Goal: Answer question/provide support: Share knowledge or assist other users

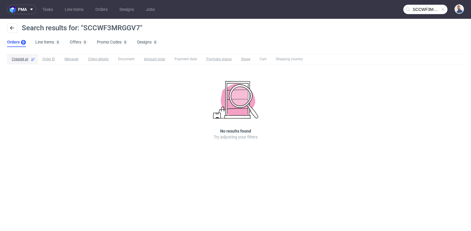
click at [425, 12] on input "SCCWF3MRGGV7" at bounding box center [425, 9] width 44 height 9
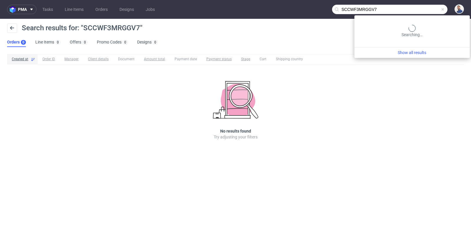
click at [425, 12] on input "SCCWF3MRGGV7" at bounding box center [389, 9] width 115 height 9
paste input "carmentina078@gmail.com"
type input "carmentina078@gmail.com"
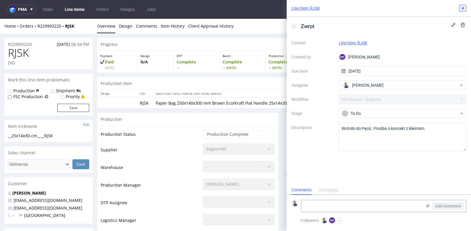
click at [464, 6] on icon at bounding box center [462, 8] width 5 height 5
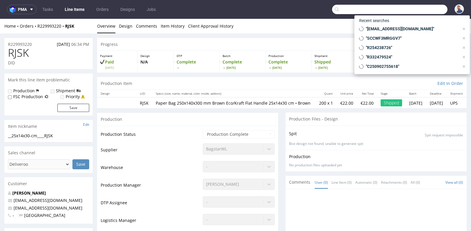
click at [428, 10] on input "text" at bounding box center [389, 9] width 115 height 9
paste input "R348454377)"
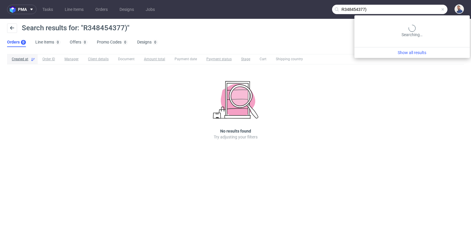
click at [439, 8] on input "R348454377)" at bounding box center [389, 9] width 115 height 9
type input "R348454377"
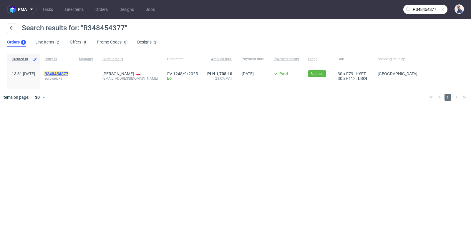
click at [68, 73] on mark "R348454377" at bounding box center [56, 74] width 24 height 5
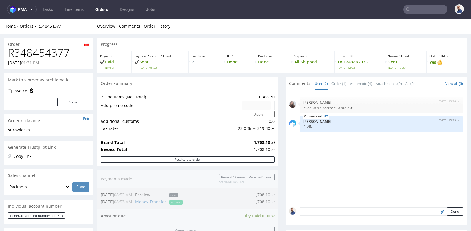
click at [308, 170] on div "[DATE] 13:38 pm [PERSON_NAME] [PERSON_NAME] nie potrzebuja projektu HYET [DATE]…" at bounding box center [378, 148] width 178 height 108
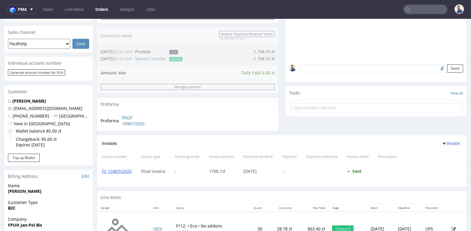
scroll to position [118, 0]
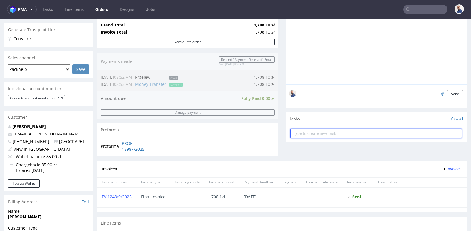
click at [333, 131] on input "text" at bounding box center [376, 133] width 172 height 9
type input "f"
type input "prośba o korektę faktury"
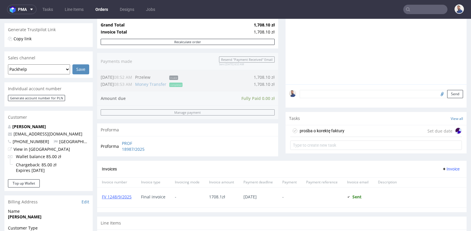
click at [345, 132] on div "prośba o korektę faktury Set due date" at bounding box center [376, 131] width 172 height 12
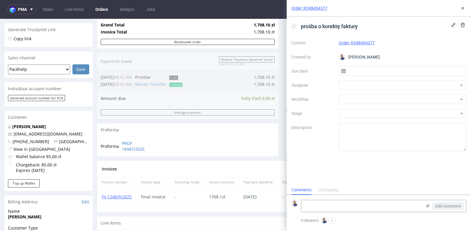
scroll to position [4, 0]
click at [373, 70] on input "text" at bounding box center [403, 71] width 128 height 9
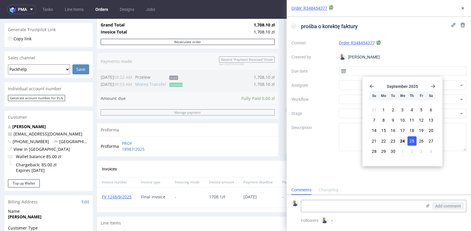
click at [412, 139] on span "25" at bounding box center [412, 141] width 5 height 6
type input "[DATE]"
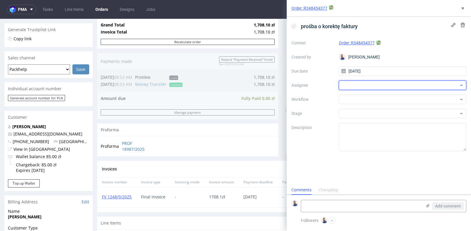
click at [413, 88] on div at bounding box center [403, 85] width 128 height 9
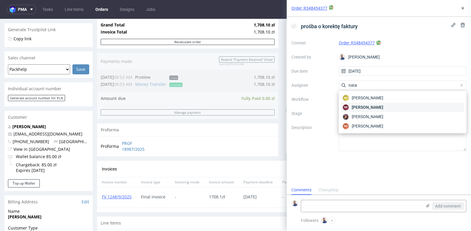
type input "nata"
click at [407, 112] on div "NK [PERSON_NAME]" at bounding box center [402, 107] width 123 height 9
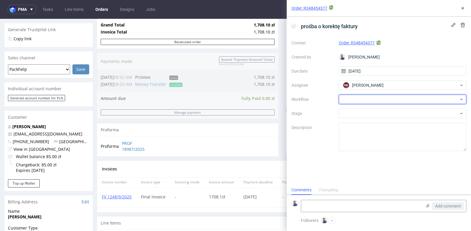
click at [412, 101] on div at bounding box center [403, 99] width 128 height 9
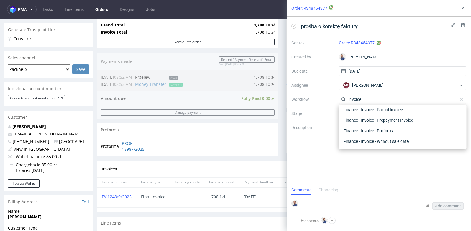
scroll to position [42, 0]
type input "invoice"
click at [407, 123] on div "Finance - Invoice - Correction Invoice" at bounding box center [402, 120] width 123 height 11
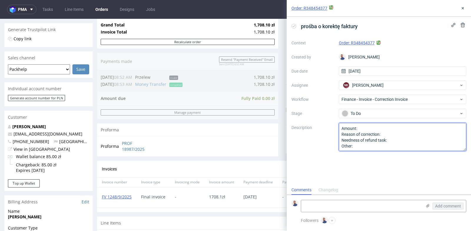
click at [406, 127] on textarea "Amount: Reason of correction: Needness of refund task: Other:" at bounding box center [403, 137] width 128 height 28
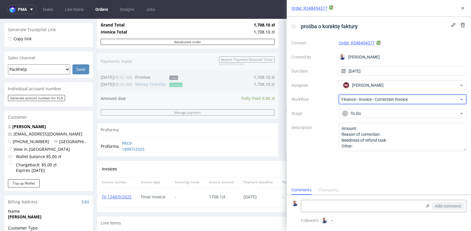
click at [460, 99] on icon at bounding box center [461, 99] width 4 height 5
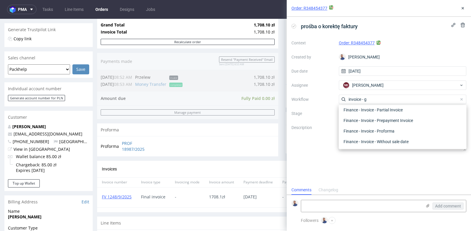
scroll to position [0, 0]
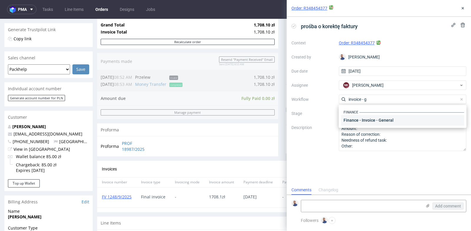
type input "invoice - g"
click at [428, 120] on div "Finance - Invoice - General" at bounding box center [402, 120] width 123 height 11
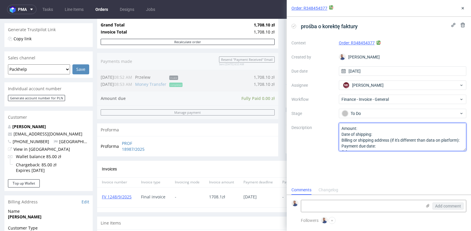
click at [409, 129] on textarea "Amount: Date of shipping: Billing or shipping address (if it's different than d…" at bounding box center [403, 137] width 128 height 28
click at [410, 134] on textarea "Amount: Date of shipping: Billing or shipping address (if it's different than d…" at bounding box center [403, 137] width 128 height 28
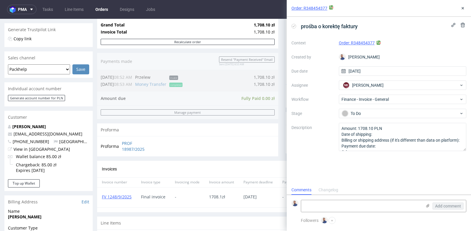
click at [275, 128] on div "Proforma" at bounding box center [187, 130] width 181 height 13
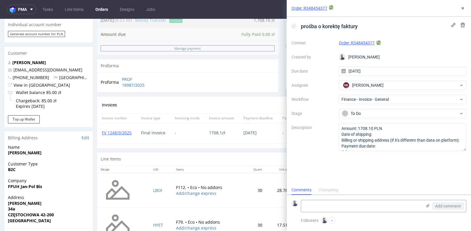
scroll to position [183, 0]
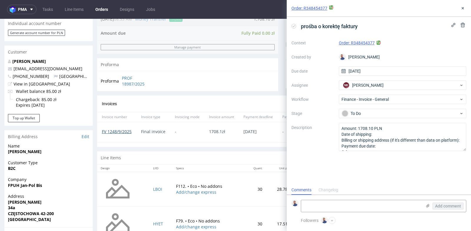
click at [125, 130] on link "FV 1248/9/2025" at bounding box center [117, 132] width 30 height 6
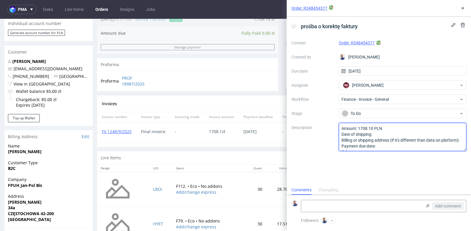
click at [380, 134] on textarea "Amount: 1708.10 PLN Date of shipping: Billing or shipping address (if it's diff…" at bounding box center [403, 137] width 128 height 28
click at [390, 148] on textarea "Amount: 1708.10 PLN Date of shipping: Billing or shipping address (if it's diff…" at bounding box center [403, 137] width 128 height 28
paste textarea "FPUH [PERSON_NAME] [PERSON_NAME] NIP 9490059760"
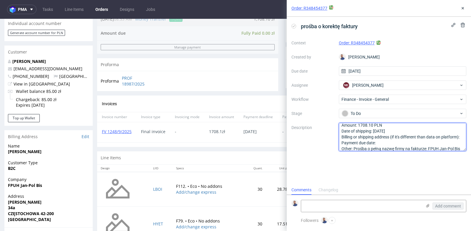
scroll to position [9, 0]
type textarea "Amount: 1708.10 PLN Date of shipping: [DATE] Billing or shipping address (if it…"
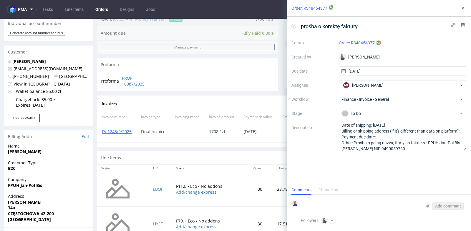
click at [409, 175] on div "prośba o korektę faktury Context Order: R348454377 Created by [PERSON_NAME] Due…" at bounding box center [379, 101] width 184 height 169
click at [464, 7] on icon at bounding box center [462, 8] width 5 height 5
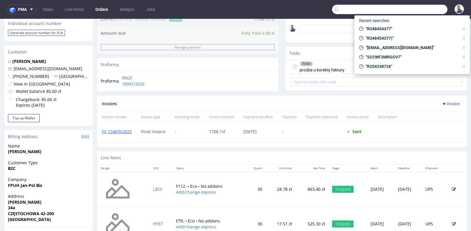
click at [426, 12] on input "text" at bounding box center [389, 9] width 115 height 9
paste input "[EMAIL_ADDRESS][DOMAIN_NAME]"
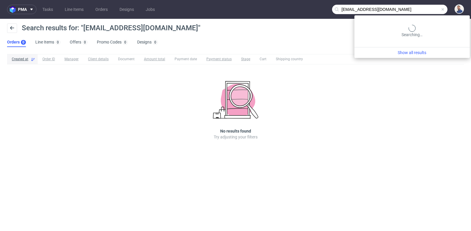
click at [427, 9] on input "[EMAIL_ADDRESS][DOMAIN_NAME]" at bounding box center [389, 9] width 115 height 9
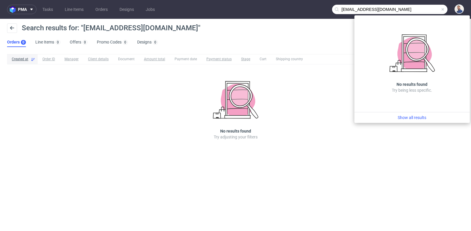
drag, startPoint x: 358, startPoint y: 10, endPoint x: 331, endPoint y: 10, distance: 27.1
click at [331, 10] on nav "pma Tasks Line Items Orders Designs Jobs [EMAIL_ADDRESS][DOMAIN_NAME]" at bounding box center [235, 9] width 471 height 19
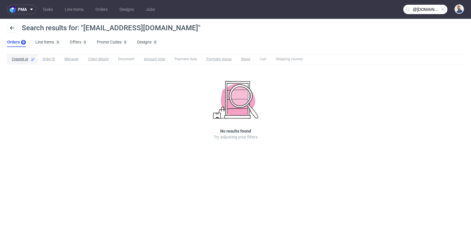
type input "@[DOMAIN_NAME]"
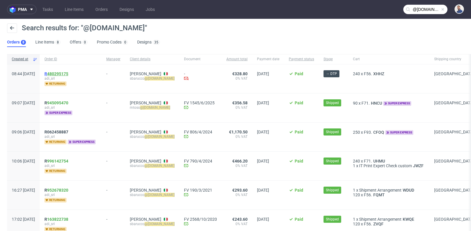
click at [68, 74] on link "480295175" at bounding box center [57, 74] width 21 height 5
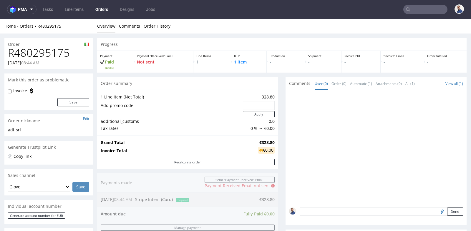
click at [276, 148] on div "Progress Payment Paid [DATE] Payment “Received” Email Not sent Line Items 1 DTP…" at bounding box center [281, 198] width 369 height 321
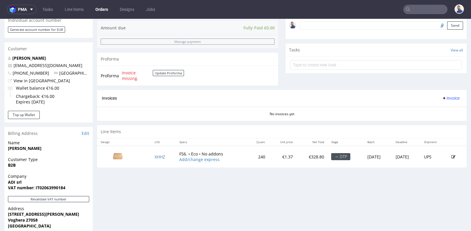
scroll to position [196, 0]
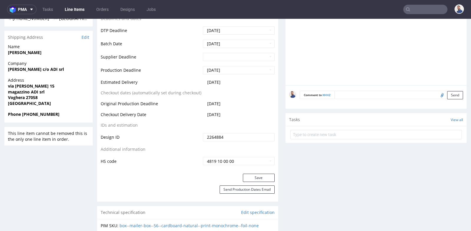
scroll to position [236, 0]
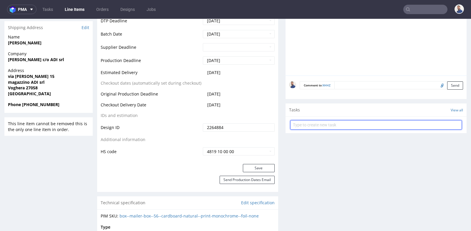
click at [328, 124] on input "text" at bounding box center [376, 124] width 172 height 9
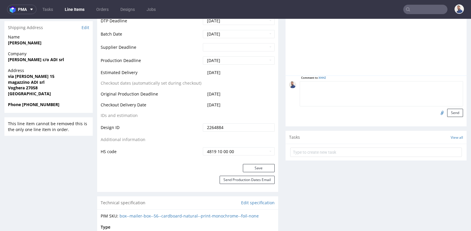
click at [366, 83] on textarea at bounding box center [381, 93] width 163 height 25
type textarea "[PERSON_NAME] przesłał plik"
click at [437, 111] on input "file" at bounding box center [441, 113] width 8 height 8
click at [437, 112] on input "file" at bounding box center [441, 113] width 8 height 8
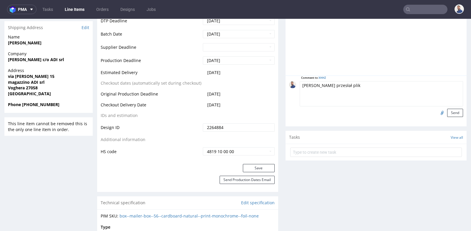
click at [437, 112] on input "file" at bounding box center [441, 113] width 8 height 8
click at [437, 114] on input "file" at bounding box center [441, 113] width 8 height 8
click at [437, 112] on input "file" at bounding box center [441, 113] width 8 height 8
type input "C:\fakepath\contact-form_ADIHS_box.09.2025_ese.pdf"
click at [450, 112] on button "Send" at bounding box center [455, 113] width 16 height 8
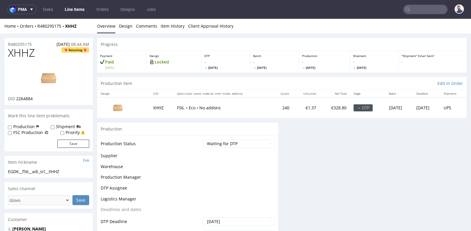
scroll to position [0, 0]
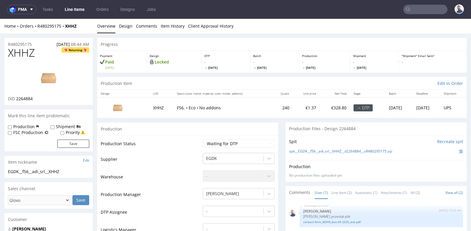
click at [420, 10] on input "text" at bounding box center [425, 9] width 44 height 9
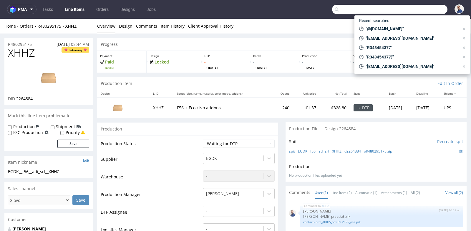
paste input "[PERSON_NAME][EMAIL_ADDRESS][DOMAIN_NAME]"
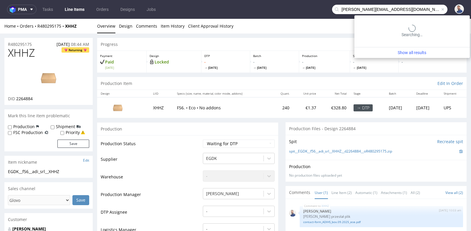
type input "[PERSON_NAME][EMAIL_ADDRESS][DOMAIN_NAME]"
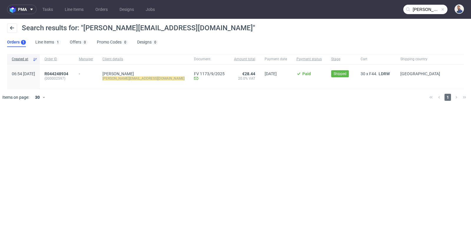
click at [69, 69] on div "R044248934 (000002597)" at bounding box center [57, 76] width 34 height 24
click at [67, 75] on span "R044248934" at bounding box center [56, 74] width 24 height 5
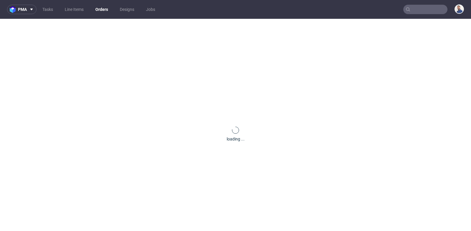
click at [67, 74] on div "loading ..." at bounding box center [235, 134] width 471 height 231
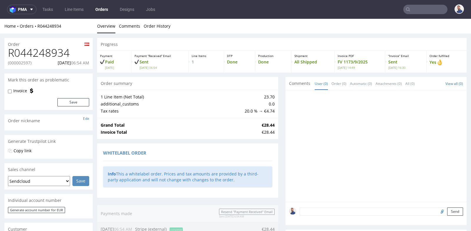
click at [274, 125] on div "Grand Total €28.44 Invoice Total €28.44" at bounding box center [187, 128] width 181 height 21
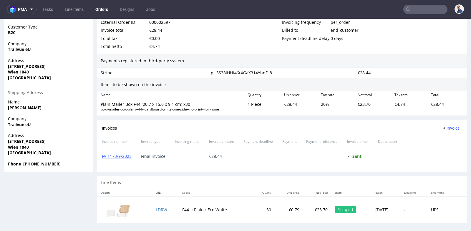
scroll to position [1, 0]
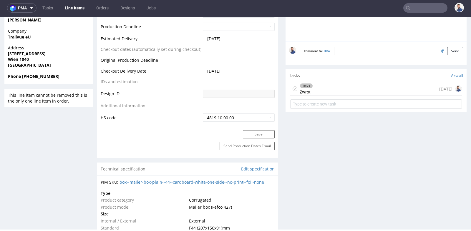
scroll to position [275, 0]
click at [345, 88] on div "To Do Zwrot [DATE]" at bounding box center [376, 88] width 172 height 14
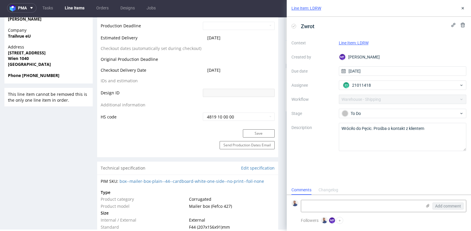
scroll to position [4, 0]
click at [355, 204] on textarea at bounding box center [361, 206] width 121 height 12
type textarea "Ponowna wysyłka"
click at [449, 207] on span "Add comment" at bounding box center [448, 206] width 26 height 4
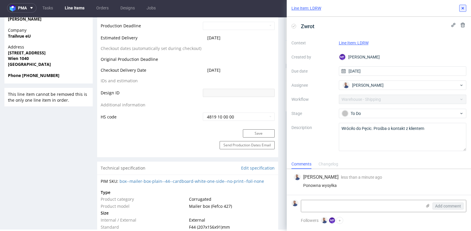
click at [463, 8] on use at bounding box center [463, 8] width 2 height 2
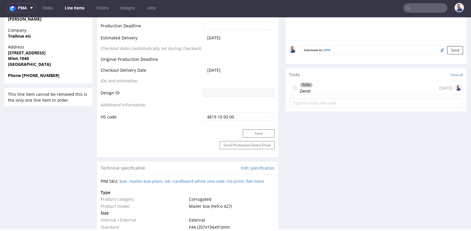
click at [351, 83] on div "To Do Zwrot [DATE]" at bounding box center [376, 88] width 172 height 14
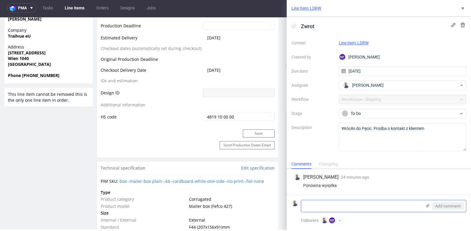
click at [367, 207] on textarea at bounding box center [361, 206] width 121 height 12
paste textarea "thanks for the quick reply - shipping address is: [STREET_ADDRESS] - my tel is …"
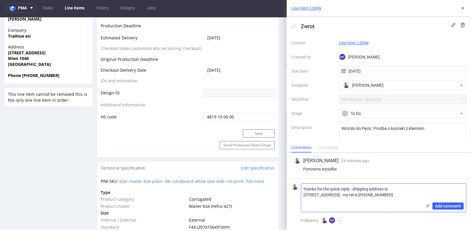
drag, startPoint x: 353, startPoint y: 195, endPoint x: 301, endPoint y: 194, distance: 51.5
click at [301, 194] on textarea "thanks for the quick reply - shipping address is: [STREET_ADDRESS] - my tel is …" at bounding box center [361, 198] width 121 height 28
type textarea "shipping address is: [STREET_ADDRESS] - my tel is [PHONE_NUMBER]"
click at [452, 205] on span "Add comment" at bounding box center [448, 206] width 26 height 4
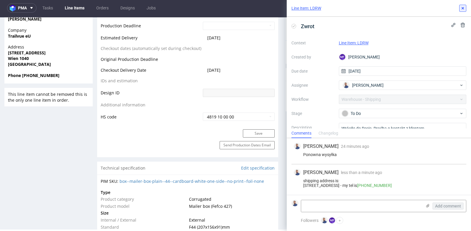
click at [463, 6] on icon at bounding box center [462, 8] width 5 height 5
